Goal: Information Seeking & Learning: Learn about a topic

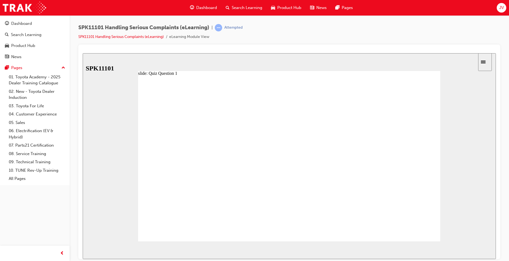
radio input "false"
radio input "true"
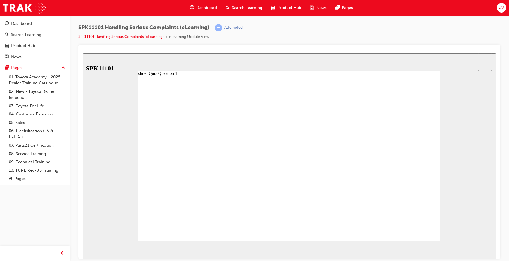
radio input "true"
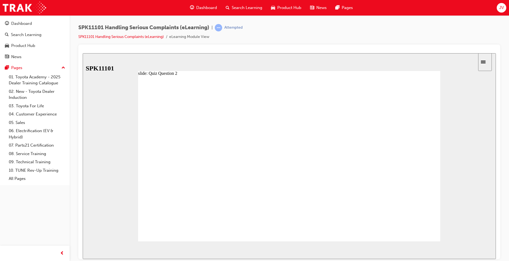
click at [477, 251] on span "NEXT" at bounding box center [478, 251] width 10 height 4
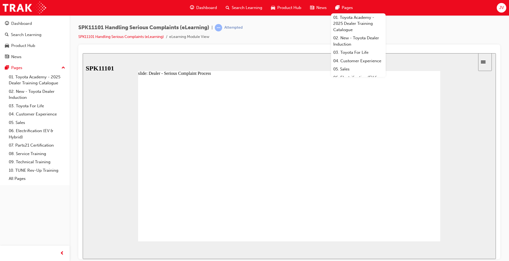
drag, startPoint x: 174, startPoint y: 139, endPoint x: 207, endPoint y: 141, distance: 33.6
drag, startPoint x: 207, startPoint y: 134, endPoint x: 234, endPoint y: 135, distance: 26.2
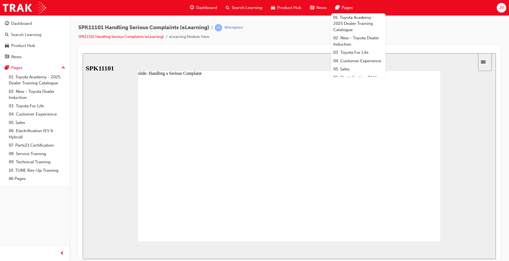
drag, startPoint x: 237, startPoint y: 138, endPoint x: 280, endPoint y: 137, distance: 42.6
drag, startPoint x: 284, startPoint y: 138, endPoint x: 300, endPoint y: 140, distance: 16.4
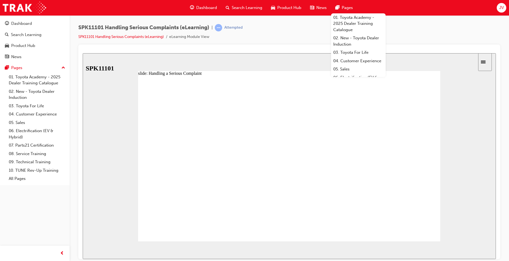
drag, startPoint x: 332, startPoint y: 135, endPoint x: 360, endPoint y: 141, distance: 29.2
type input "7"
drag, startPoint x: 363, startPoint y: 134, endPoint x: 399, endPoint y: 139, distance: 36.0
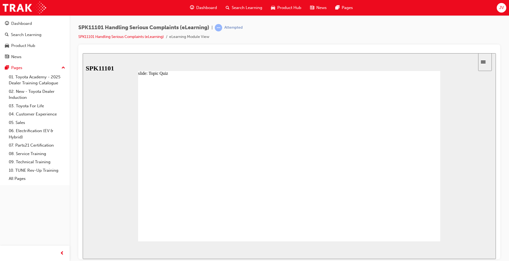
click at [83, 53] on image at bounding box center [83, 53] width 0 height 0
radio input "true"
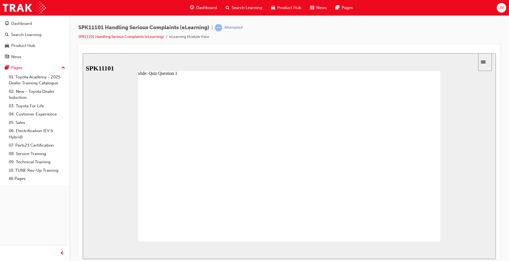
drag, startPoint x: 208, startPoint y: 206, endPoint x: 211, endPoint y: 149, distance: 57.3
drag, startPoint x: 218, startPoint y: 189, endPoint x: 219, endPoint y: 160, distance: 28.7
drag, startPoint x: 216, startPoint y: 200, endPoint x: 218, endPoint y: 171, distance: 28.5
drag, startPoint x: 221, startPoint y: 174, endPoint x: 221, endPoint y: 162, distance: 11.5
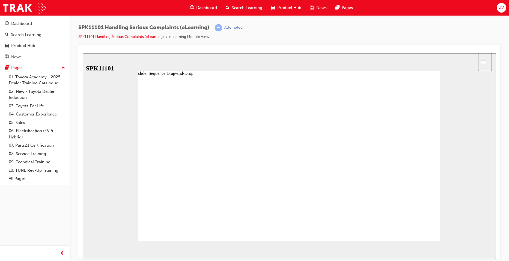
drag, startPoint x: 220, startPoint y: 204, endPoint x: 220, endPoint y: 149, distance: 54.8
drag, startPoint x: 205, startPoint y: 212, endPoint x: 204, endPoint y: 198, distance: 13.7
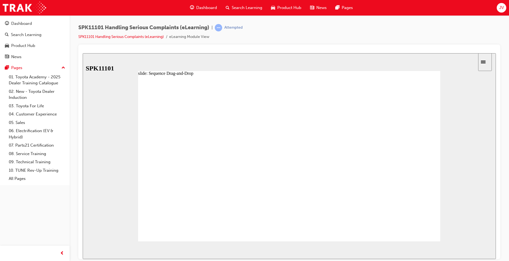
drag, startPoint x: 207, startPoint y: 188, endPoint x: 206, endPoint y: 215, distance: 27.0
drag, startPoint x: 209, startPoint y: 174, endPoint x: 206, endPoint y: 196, distance: 22.1
drag, startPoint x: 212, startPoint y: 198, endPoint x: 211, endPoint y: 212, distance: 14.5
drag, startPoint x: 212, startPoint y: 186, endPoint x: 214, endPoint y: 205, distance: 19.5
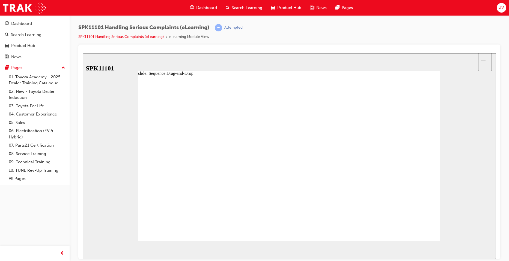
drag, startPoint x: 207, startPoint y: 197, endPoint x: 208, endPoint y: 172, distance: 25.9
drag, startPoint x: 214, startPoint y: 200, endPoint x: 216, endPoint y: 217, distance: 17.5
drag, startPoint x: 208, startPoint y: 187, endPoint x: 211, endPoint y: 215, distance: 28.5
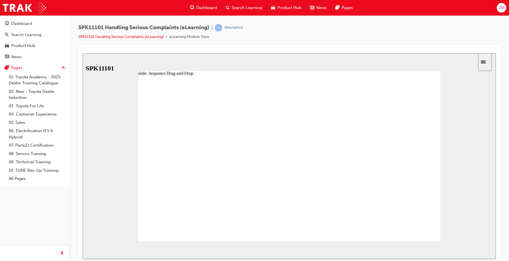
click at [489, 63] on div "Sidebar Toggle" at bounding box center [484, 62] width 9 height 4
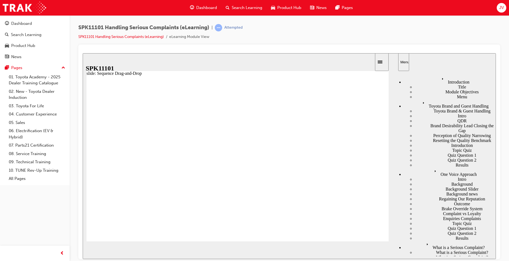
click at [389, 61] on div "slide: Sequence Drag-and-Drop Rectangle 1 1. 2. 3. 4. 5. 6. Complaint Dealer TM…" at bounding box center [289, 156] width 413 height 206
click at [382, 62] on icon "Sidebar Toggle" at bounding box center [379, 61] width 5 height 3
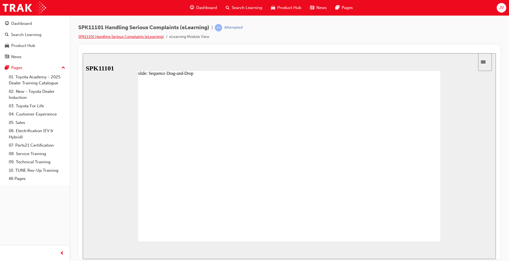
click at [137, 36] on link "SPK11101 Handling Serious Complaints (eLearning)" at bounding box center [120, 36] width 85 height 5
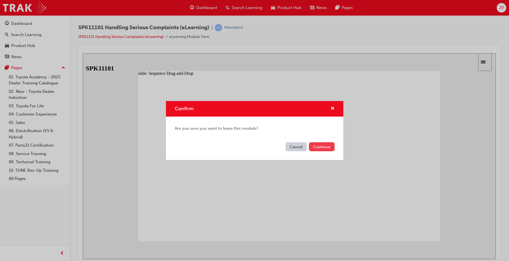
click at [310, 147] on button "Continue" at bounding box center [322, 146] width 26 height 9
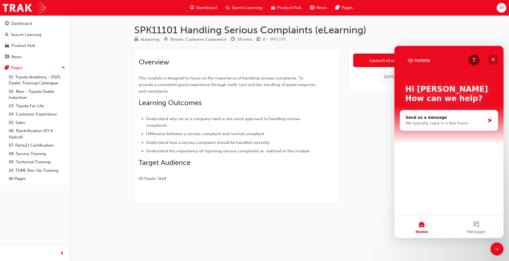
click at [495, 59] on icon "Close" at bounding box center [493, 59] width 4 height 4
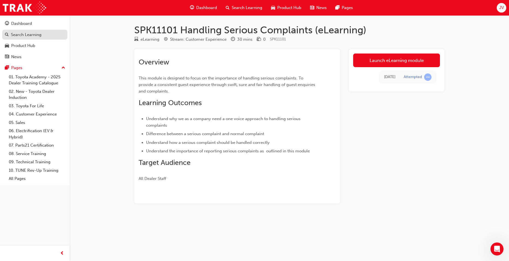
click at [23, 34] on div "Search Learning" at bounding box center [26, 35] width 31 height 6
